Goal: Information Seeking & Learning: Compare options

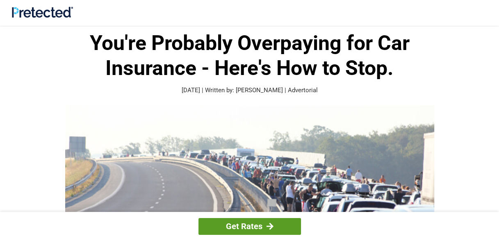
click at [252, 226] on link "Get Rates" at bounding box center [250, 226] width 103 height 17
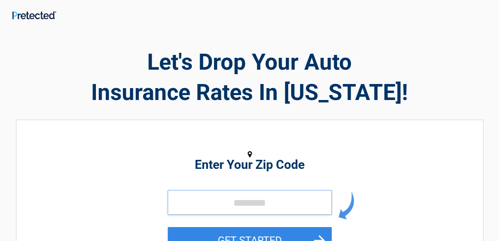
click at [266, 201] on input "tel" at bounding box center [250, 202] width 164 height 25
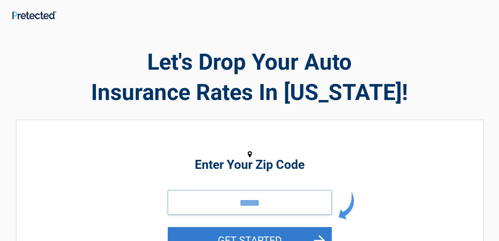
type input "*****"
click at [280, 237] on button "GET STARTED" at bounding box center [250, 240] width 164 height 27
